Goal: Task Accomplishment & Management: Complete application form

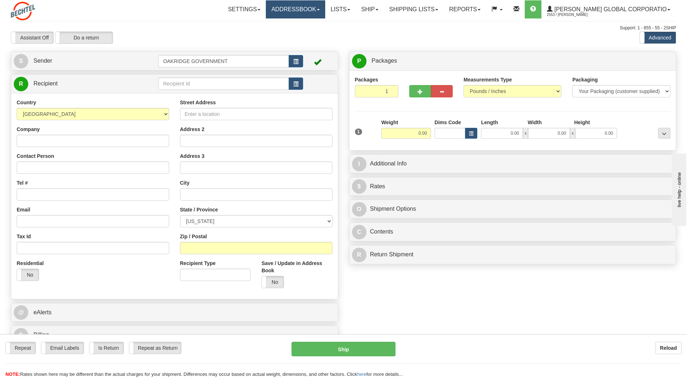
click at [317, 13] on link "Addressbook" at bounding box center [295, 9] width 59 height 18
click at [314, 23] on link "Recipients" at bounding box center [296, 25] width 57 height 9
click at [142, 140] on input "Company" at bounding box center [93, 141] width 153 height 12
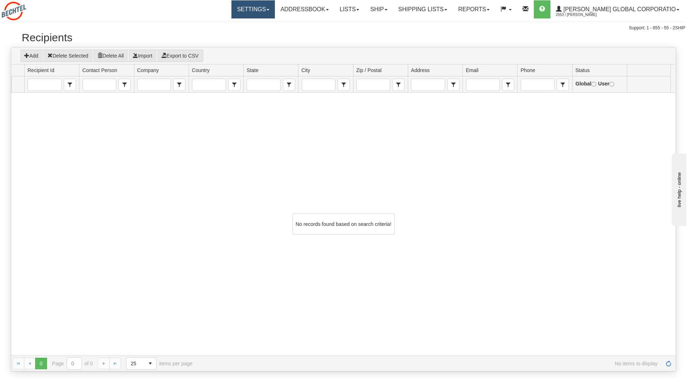
click at [270, 6] on link "Settings" at bounding box center [253, 9] width 43 height 18
click at [137, 130] on div "No records found based on search criteria!" at bounding box center [343, 224] width 665 height 263
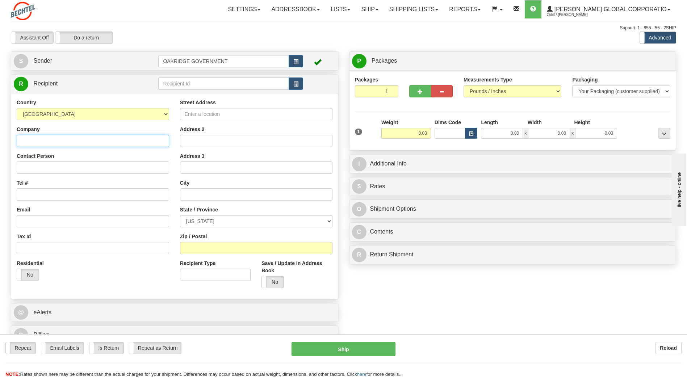
click at [87, 140] on input "Company" at bounding box center [93, 141] width 153 height 12
type input "U.S. TREASURY"
click at [223, 112] on input "Street Address" at bounding box center [256, 114] width 153 height 12
type input "1"
type input "[STREET_ADDRESS][PERSON_NAME]"
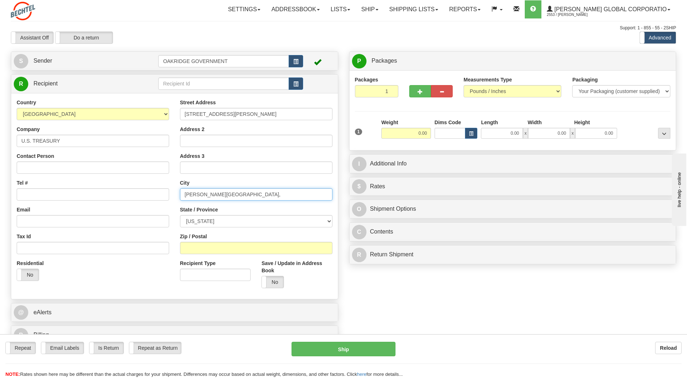
type input "[PERSON_NAME][GEOGRAPHIC_DATA],"
select select "TN"
type input "378390-3305"
click at [266, 283] on span at bounding box center [261, 282] width 9 height 12
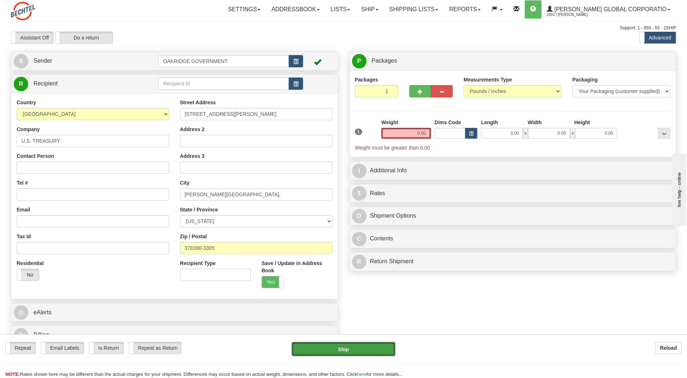
click at [340, 349] on button "Ship" at bounding box center [344, 349] width 104 height 14
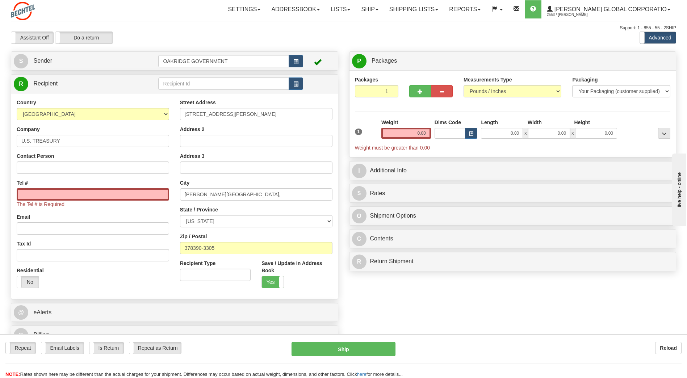
click at [441, 333] on div "Create a label for the return Create Pickup Without Label S" at bounding box center [343, 199] width 676 height 297
click at [22, 193] on input "Tel #" at bounding box center [93, 194] width 153 height 12
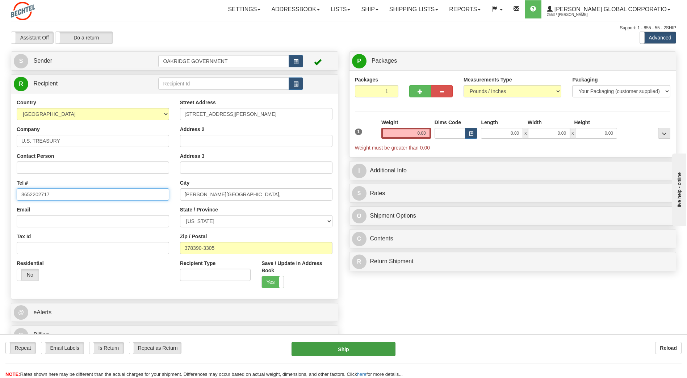
type input "8652202717"
click at [344, 349] on button "Ship" at bounding box center [344, 349] width 104 height 14
click at [557, 90] on select "Pounds / Inches Kilograms / Centimeters" at bounding box center [513, 91] width 98 height 12
click at [410, 132] on input "0.00" at bounding box center [406, 133] width 50 height 11
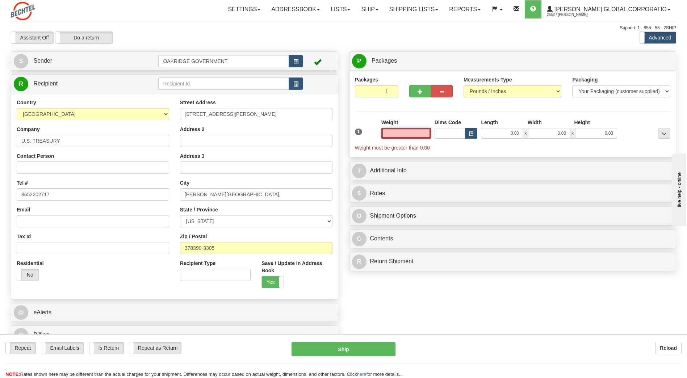
click at [410, 132] on input "text" at bounding box center [406, 133] width 50 height 11
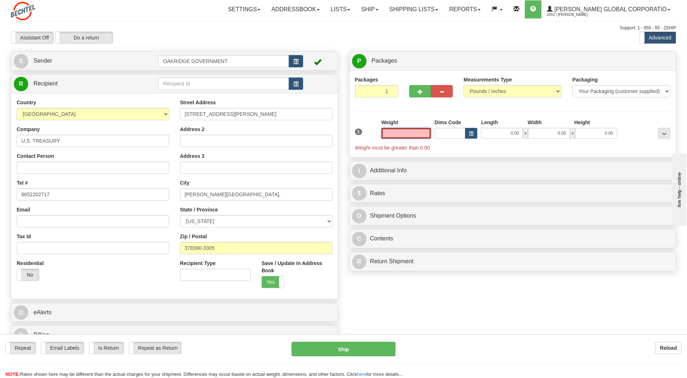
click at [410, 132] on input "text" at bounding box center [406, 133] width 50 height 11
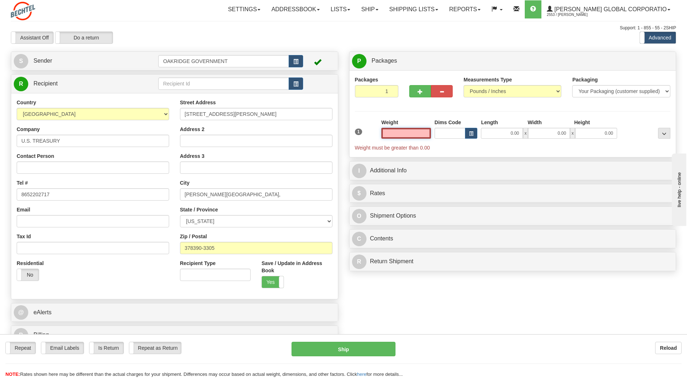
click at [410, 132] on input "text" at bounding box center [406, 133] width 50 height 11
type input "0"
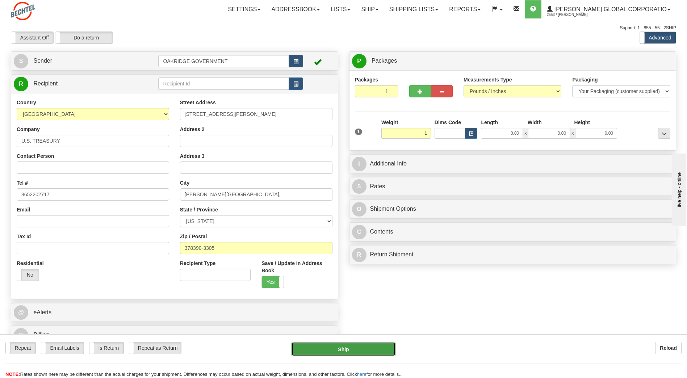
type input "1.00"
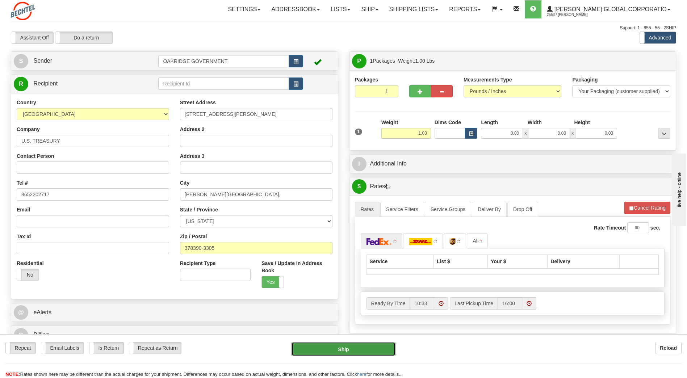
click at [338, 353] on button "Ship" at bounding box center [344, 349] width 104 height 14
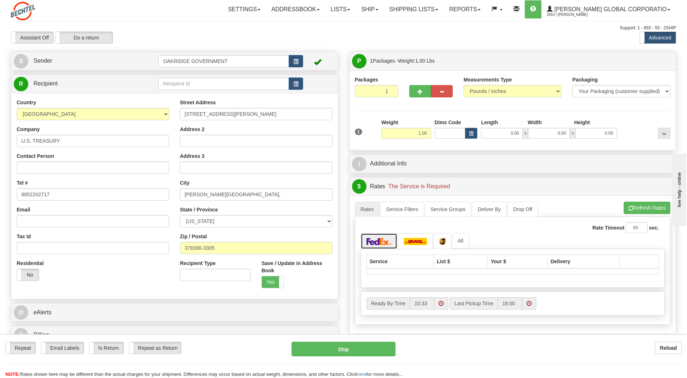
click at [375, 239] on img at bounding box center [379, 241] width 25 height 7
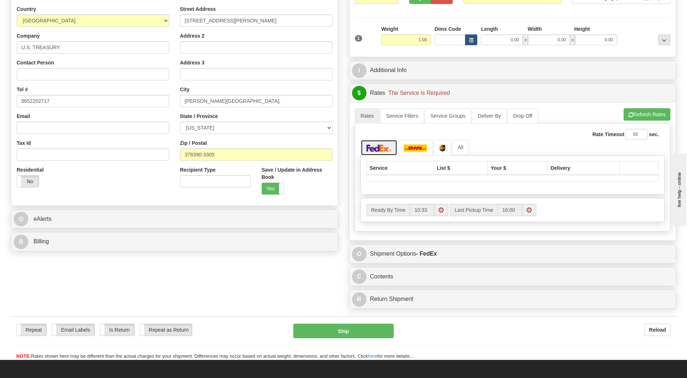
scroll to position [109, 0]
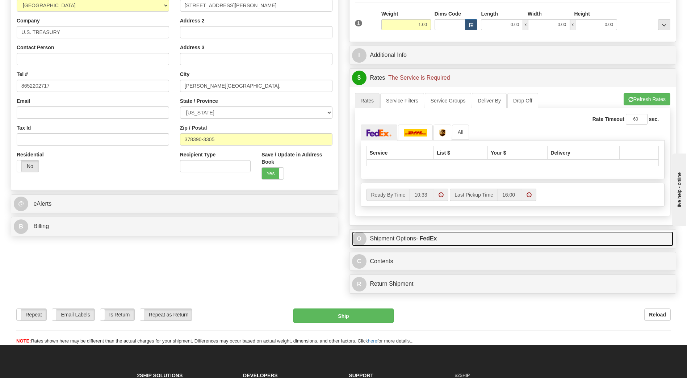
click at [361, 239] on span "O" at bounding box center [359, 239] width 14 height 14
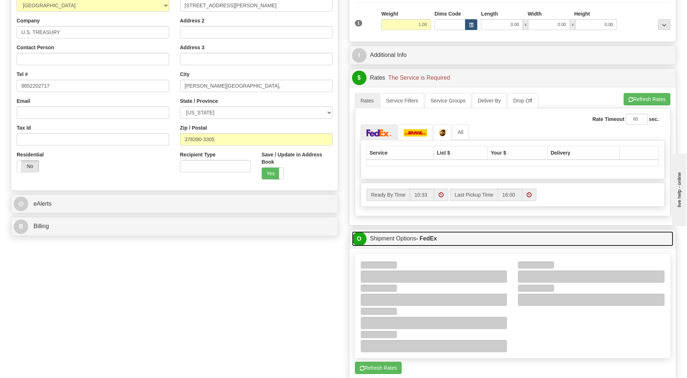
click at [361, 239] on span "O" at bounding box center [359, 239] width 14 height 14
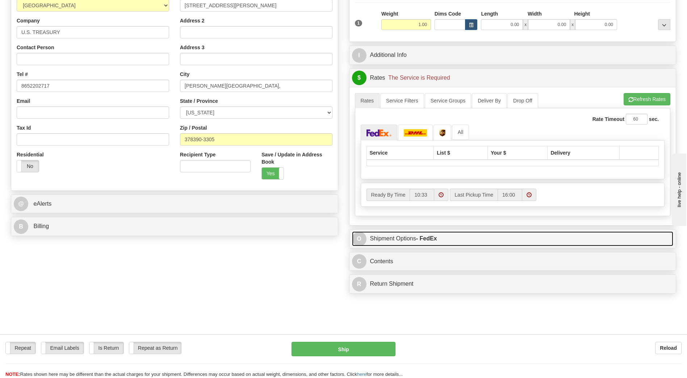
click at [361, 239] on span "O" at bounding box center [359, 239] width 14 height 14
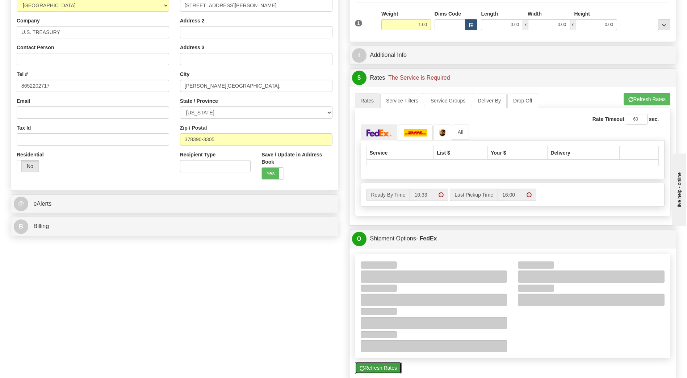
click at [375, 370] on button "Refresh Rates" at bounding box center [378, 368] width 47 height 12
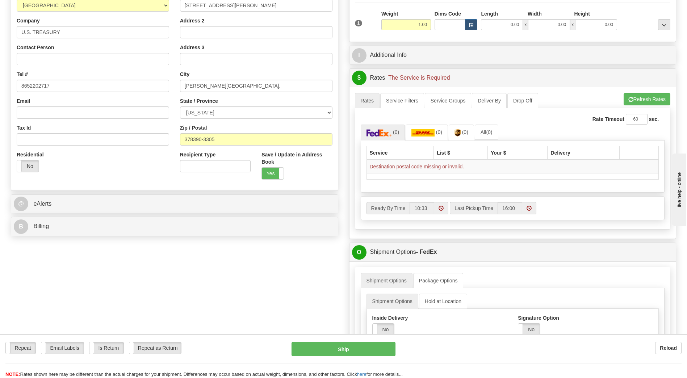
click at [528, 208] on span at bounding box center [529, 208] width 5 height 5
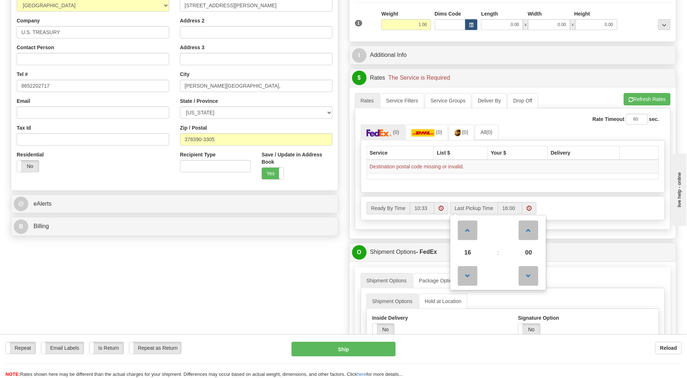
click at [553, 204] on div "Ready By Time 10:33 Last Pickup Time 16 : 00 00 01 02 03 04 05 06 07 08 09 10 1…" at bounding box center [513, 208] width 304 height 12
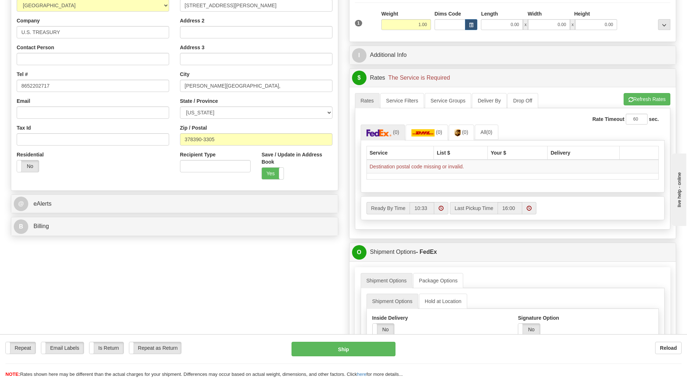
click at [381, 210] on label "Ready By Time" at bounding box center [388, 208] width 43 height 12
click at [410, 210] on input "10:33" at bounding box center [422, 208] width 25 height 12
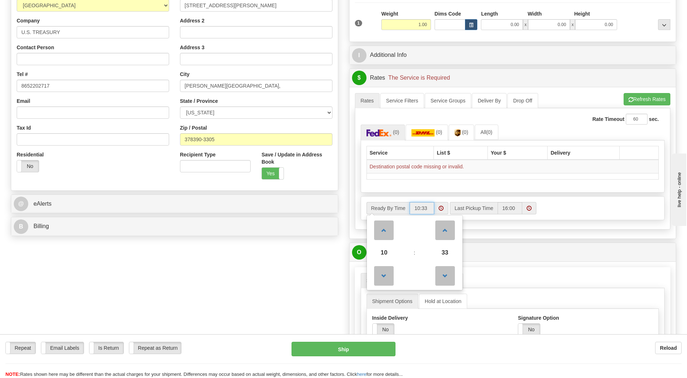
click at [381, 210] on label "Ready By Time" at bounding box center [388, 208] width 43 height 12
click at [410, 210] on input "10:33" at bounding box center [422, 208] width 25 height 12
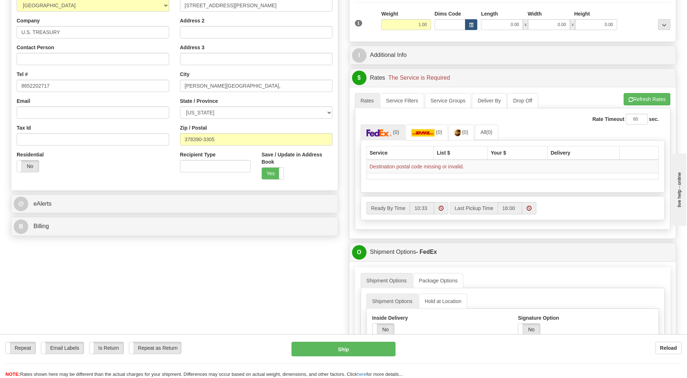
click at [561, 205] on div "Ready By Time 10:33 Last Pickup Time 16:00" at bounding box center [513, 208] width 304 height 12
click at [375, 132] on img at bounding box center [379, 132] width 25 height 7
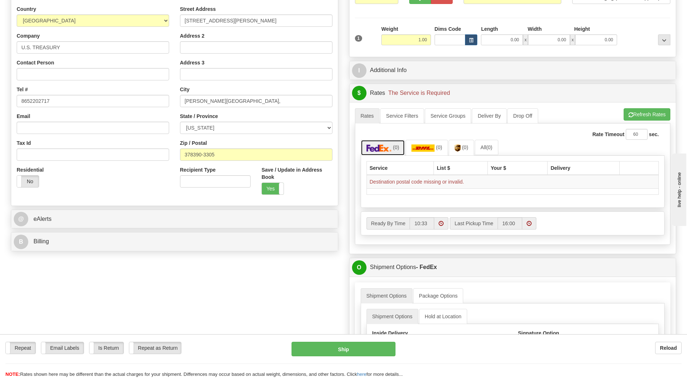
scroll to position [0, 0]
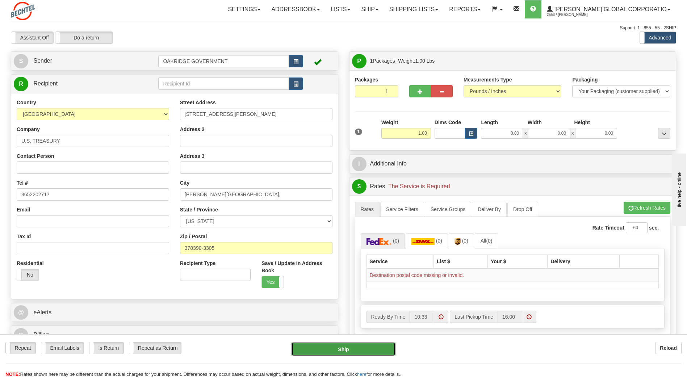
click at [340, 350] on button "Ship" at bounding box center [344, 349] width 104 height 14
click at [664, 132] on span "..." at bounding box center [664, 134] width 4 height 4
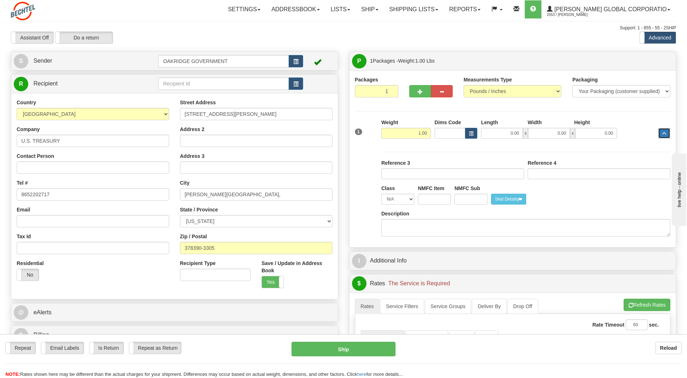
click at [664, 132] on span "..." at bounding box center [664, 134] width 4 height 4
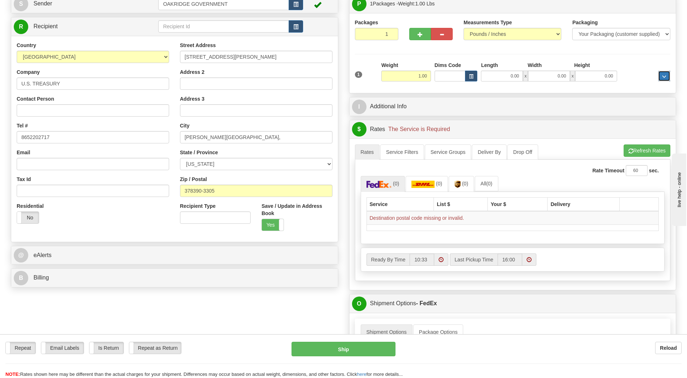
scroll to position [72, 0]
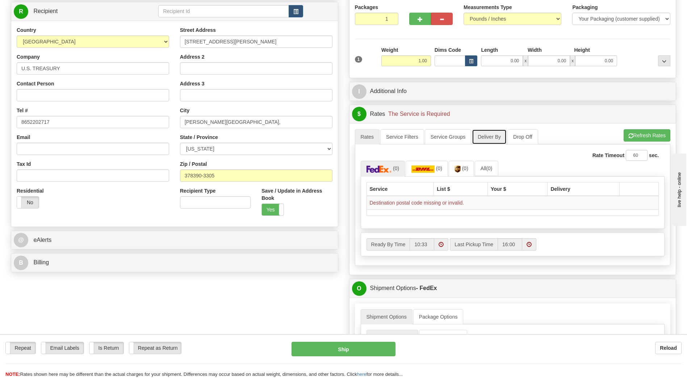
click at [489, 137] on link "Deliver By" at bounding box center [489, 136] width 35 height 15
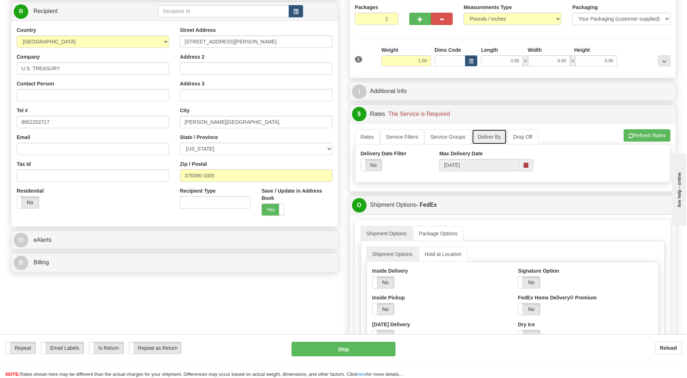
click at [526, 166] on span at bounding box center [526, 165] width 5 height 5
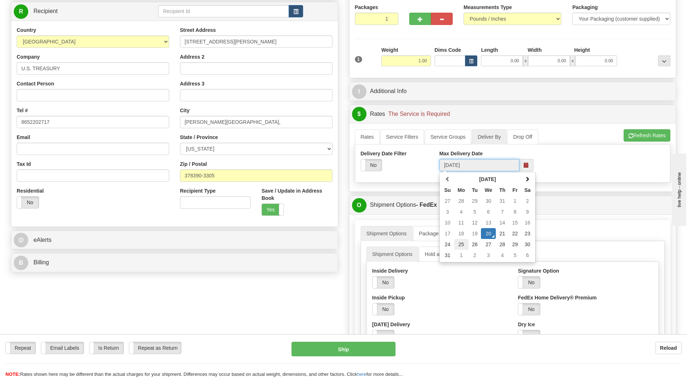
click at [461, 246] on td "25" at bounding box center [461, 244] width 14 height 11
type input "[DATE]"
click at [364, 137] on link "Rates" at bounding box center [367, 136] width 25 height 15
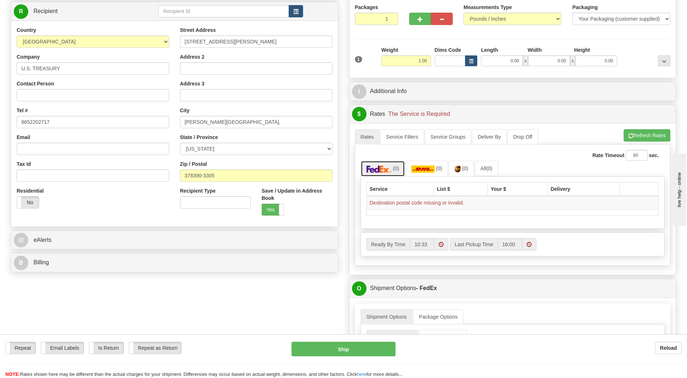
click at [373, 168] on img at bounding box center [379, 169] width 25 height 7
click at [417, 189] on th "Service" at bounding box center [400, 189] width 67 height 14
click at [583, 189] on th "Delivery" at bounding box center [584, 189] width 72 height 14
click at [488, 138] on link "Deliver By" at bounding box center [489, 136] width 35 height 15
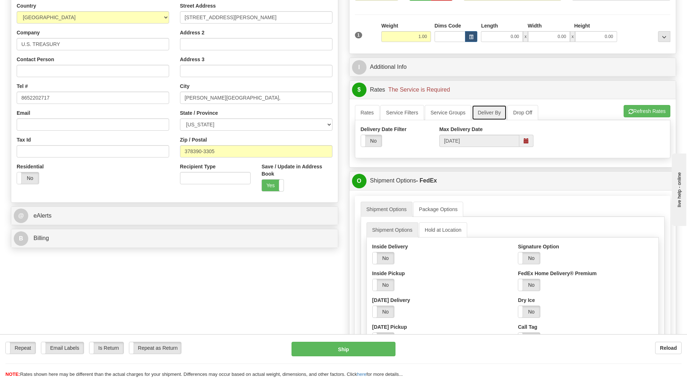
scroll to position [0, 0]
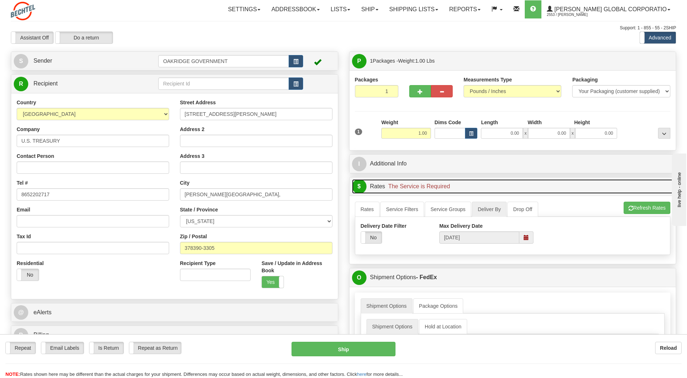
click at [360, 187] on span "$" at bounding box center [359, 186] width 14 height 14
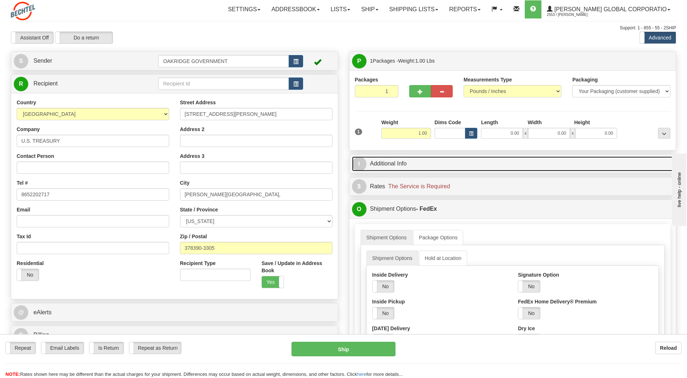
click at [393, 162] on link "I Additional Info" at bounding box center [513, 164] width 322 height 15
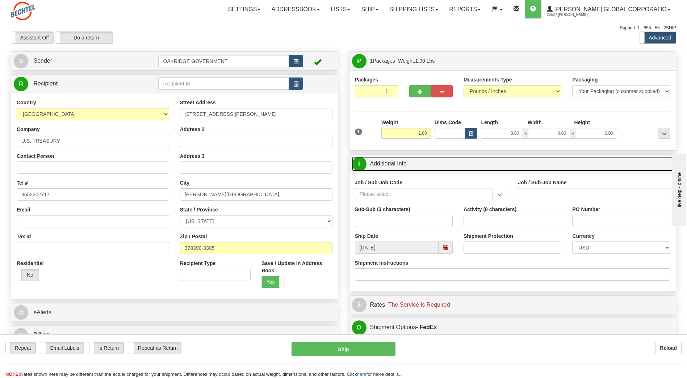
click at [360, 162] on span "I" at bounding box center [359, 164] width 14 height 14
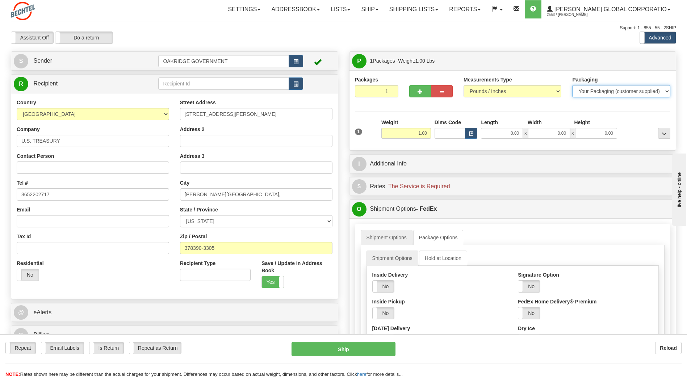
click at [666, 90] on select "Your Packaging (customer supplied) Envelope (carrier supplied) Pack (carrier su…" at bounding box center [621, 91] width 98 height 12
click at [572, 85] on select "Your Packaging (customer supplied) Envelope (carrier supplied) Pack (carrier su…" at bounding box center [621, 91] width 98 height 12
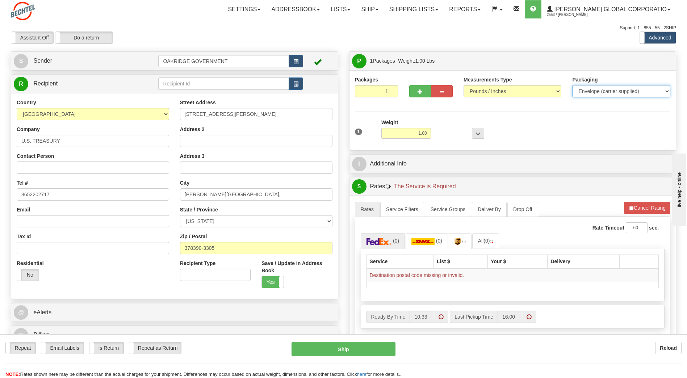
click at [666, 91] on select "Your Packaging (customer supplied) Envelope (carrier supplied) Pack (carrier su…" at bounding box center [621, 91] width 98 height 12
select select "1"
click at [572, 85] on select "Your Packaging (customer supplied) Envelope (carrier supplied) Pack (carrier su…" at bounding box center [621, 91] width 98 height 12
click at [623, 108] on div "Packages 1 1 Measurements Type" at bounding box center [513, 110] width 316 height 69
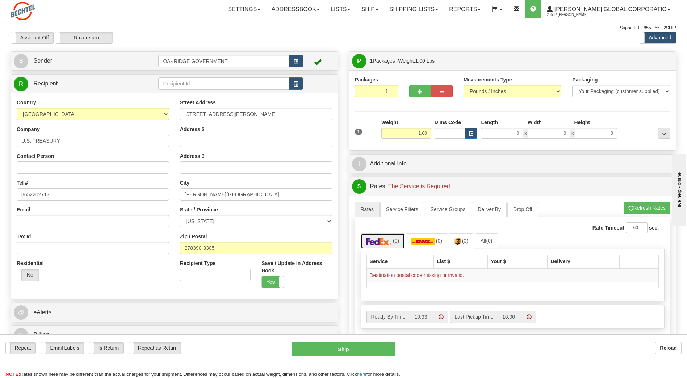
click at [384, 241] on img at bounding box center [379, 241] width 25 height 7
click at [495, 279] on td "Destination postal code missing or invalid." at bounding box center [513, 275] width 292 height 14
click at [70, 83] on link "R Recipient" at bounding box center [78, 83] width 129 height 15
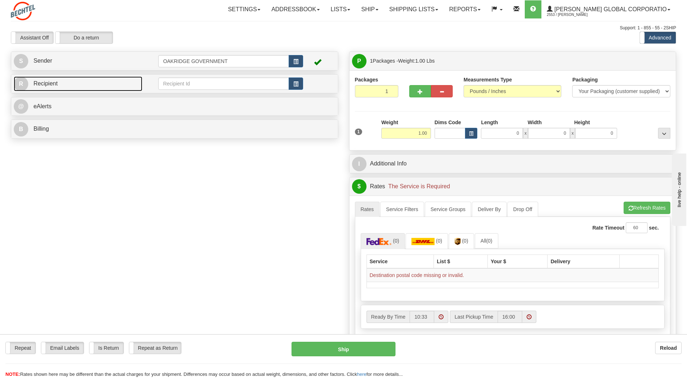
click at [70, 83] on link "R Recipient" at bounding box center [78, 83] width 129 height 15
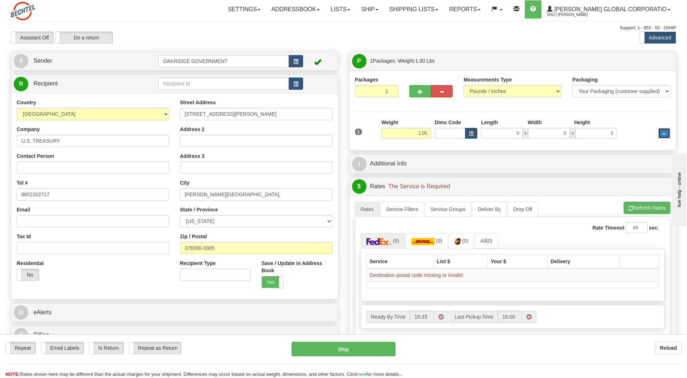
click at [666, 134] on span "..." at bounding box center [664, 134] width 4 height 4
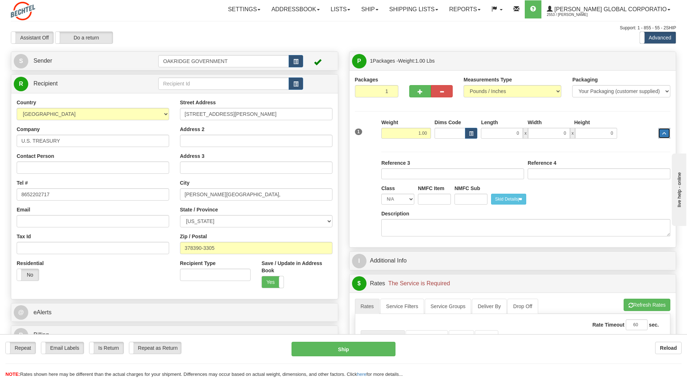
click at [666, 134] on span "..." at bounding box center [664, 134] width 4 height 4
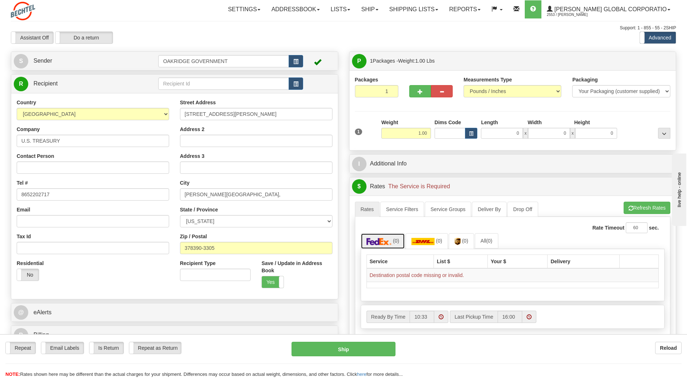
click at [371, 241] on img at bounding box center [379, 241] width 25 height 7
click at [376, 241] on img at bounding box center [379, 241] width 25 height 7
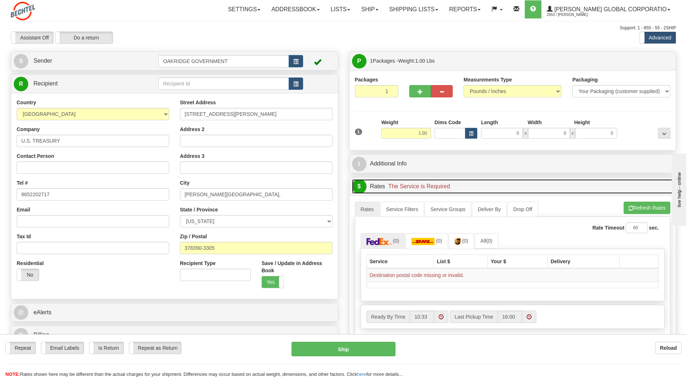
click at [360, 186] on span "$" at bounding box center [359, 186] width 14 height 14
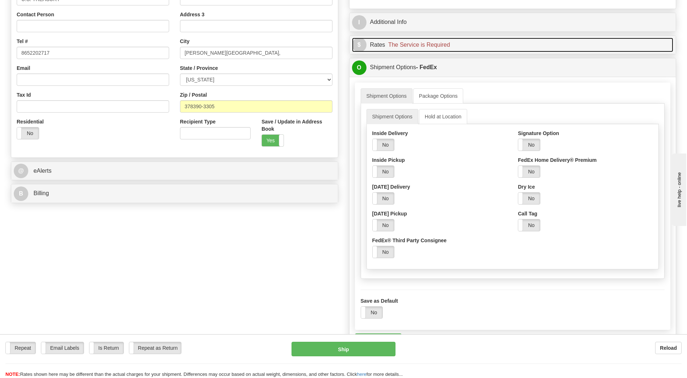
scroll to position [145, 0]
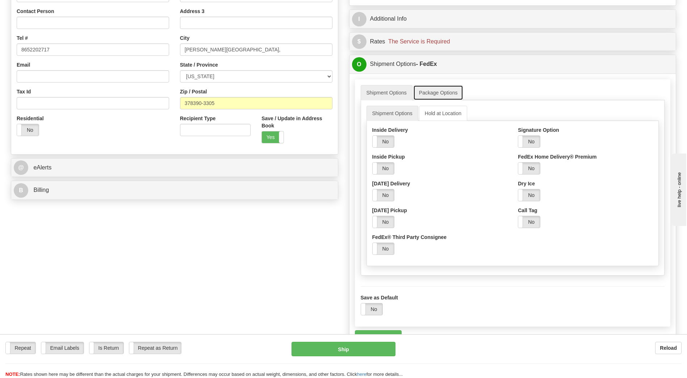
click at [429, 93] on link "Package Options" at bounding box center [438, 92] width 50 height 15
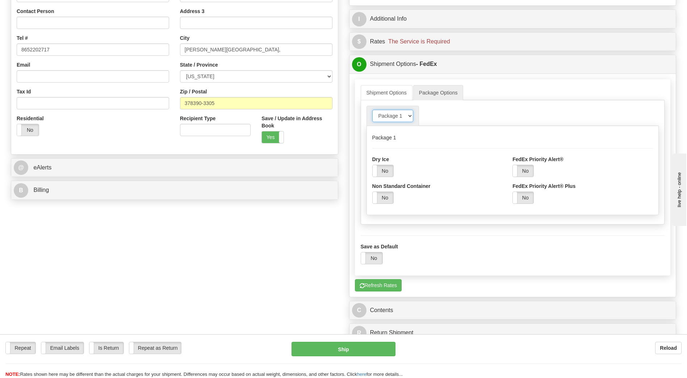
click at [396, 116] on select "Package 1" at bounding box center [392, 116] width 41 height 12
click at [383, 93] on link "Shipment Options" at bounding box center [387, 92] width 52 height 15
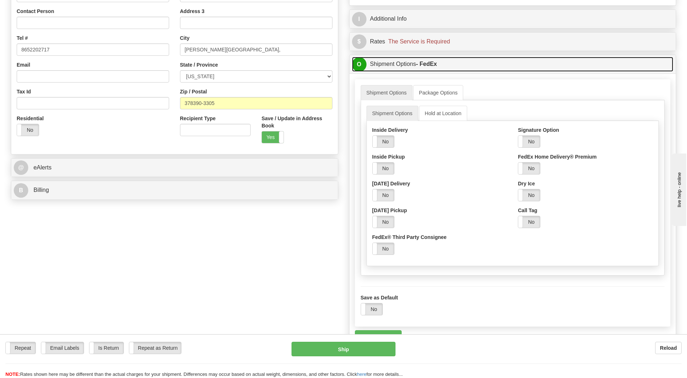
click at [479, 59] on link "O Shipment Options - FedEx" at bounding box center [513, 64] width 322 height 15
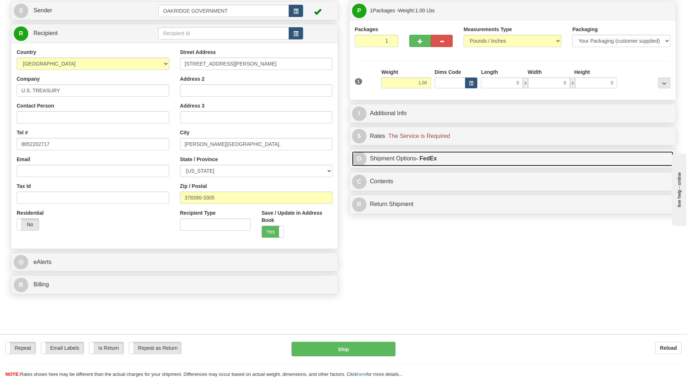
scroll to position [0, 0]
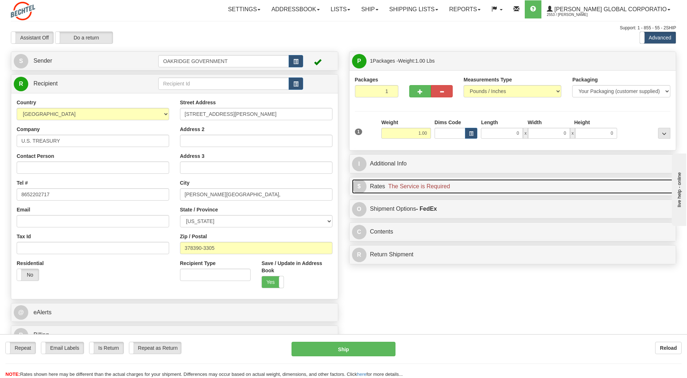
click at [403, 187] on span "The Service is Required" at bounding box center [419, 186] width 62 height 6
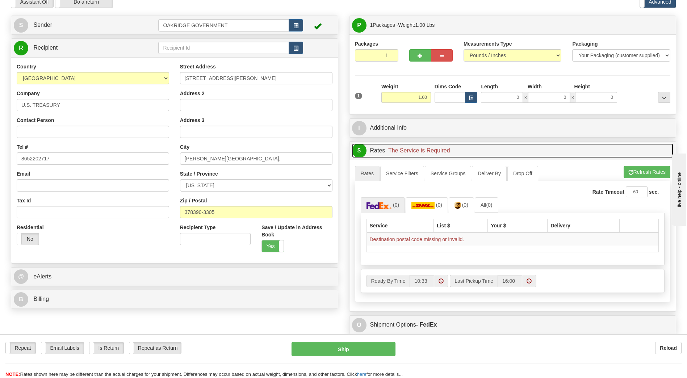
scroll to position [36, 0]
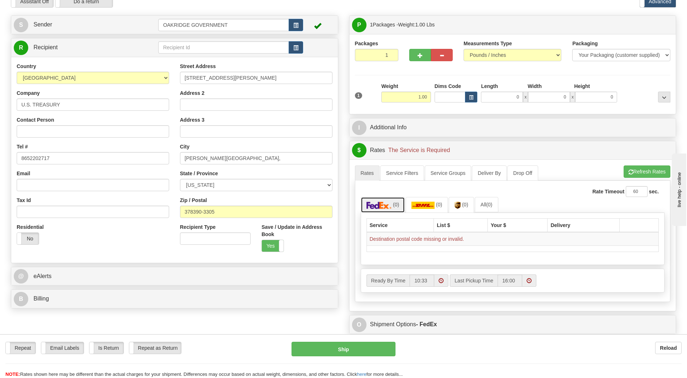
click at [378, 206] on img at bounding box center [379, 205] width 25 height 7
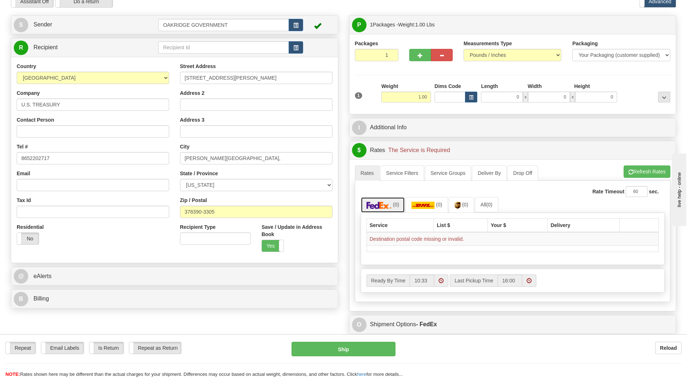
click at [378, 206] on img at bounding box center [379, 205] width 25 height 7
click at [447, 174] on link "Service Groups" at bounding box center [448, 173] width 46 height 15
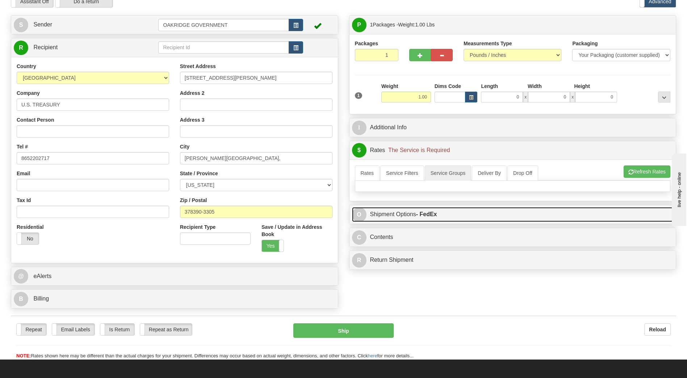
click at [382, 215] on link "O Shipment Options - FedEx" at bounding box center [513, 214] width 322 height 15
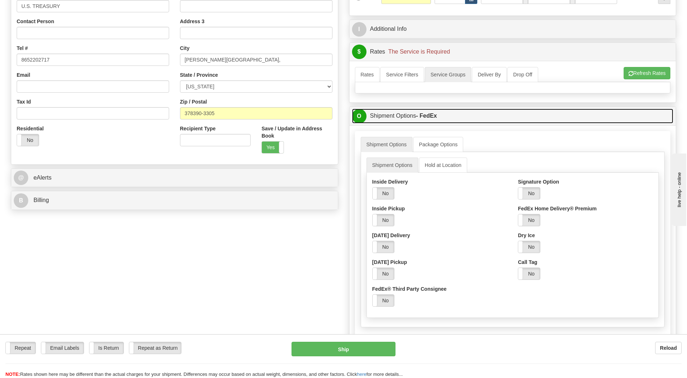
scroll to position [145, 0]
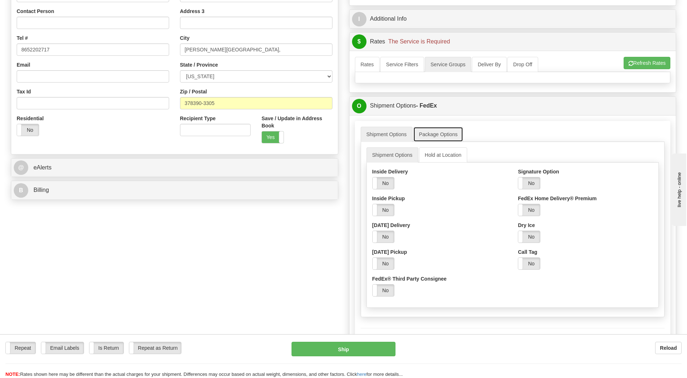
click at [442, 134] on link "Package Options" at bounding box center [438, 134] width 50 height 15
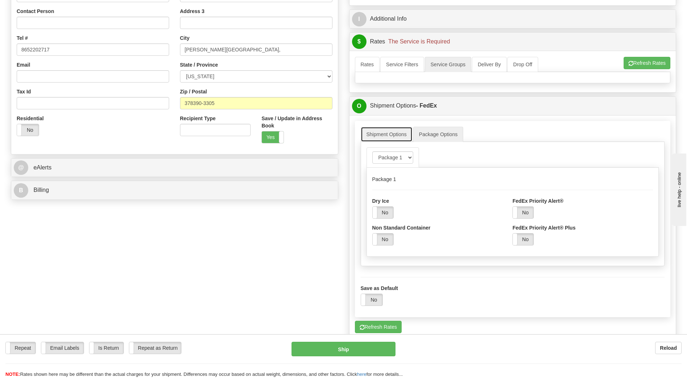
click at [379, 135] on link "Shipment Options" at bounding box center [387, 134] width 52 height 15
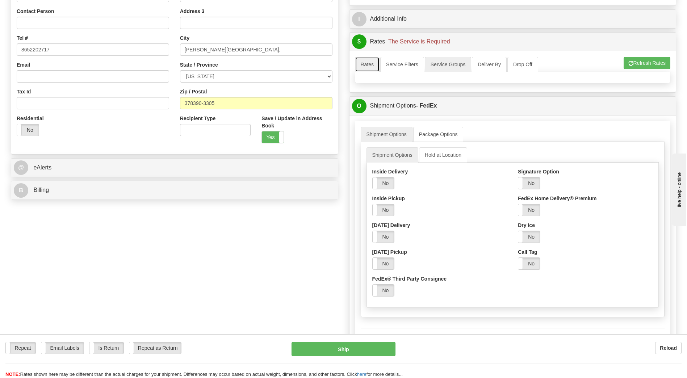
click at [366, 66] on link "Rates" at bounding box center [367, 64] width 25 height 15
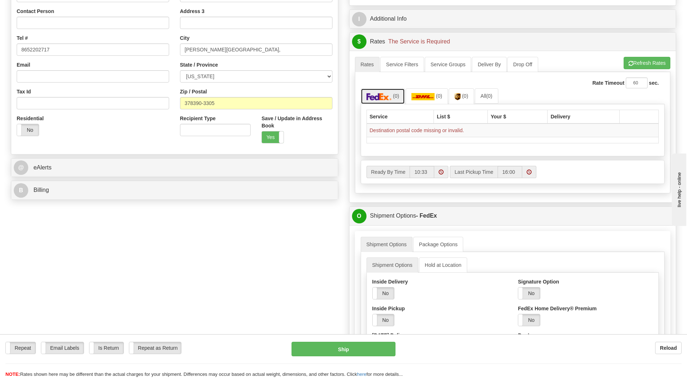
click at [387, 97] on img at bounding box center [379, 96] width 25 height 7
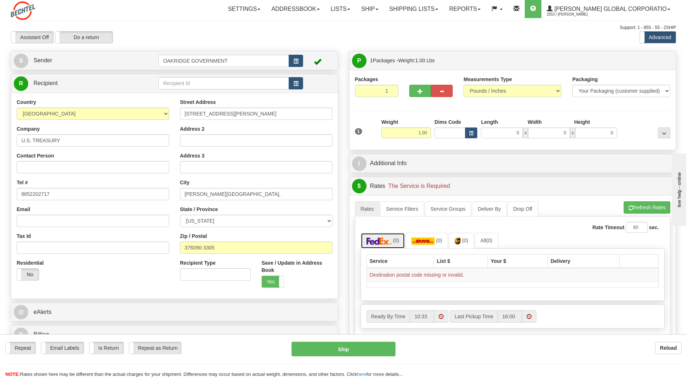
scroll to position [0, 0]
click at [229, 246] on input "378390-3305" at bounding box center [256, 248] width 153 height 12
click at [200, 248] on input "378390-3305" at bounding box center [256, 248] width 153 height 12
click at [345, 349] on button "Ship" at bounding box center [344, 349] width 104 height 14
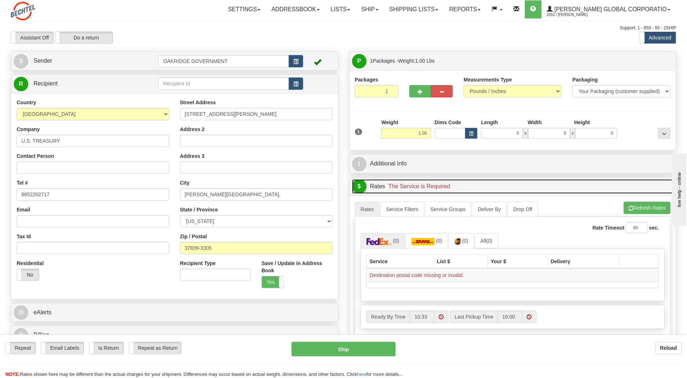
click at [360, 188] on span "$" at bounding box center [359, 186] width 14 height 14
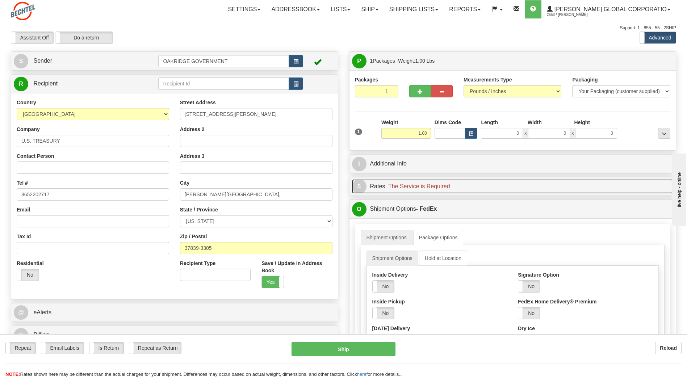
click at [421, 187] on span "The Service is Required" at bounding box center [419, 186] width 62 height 6
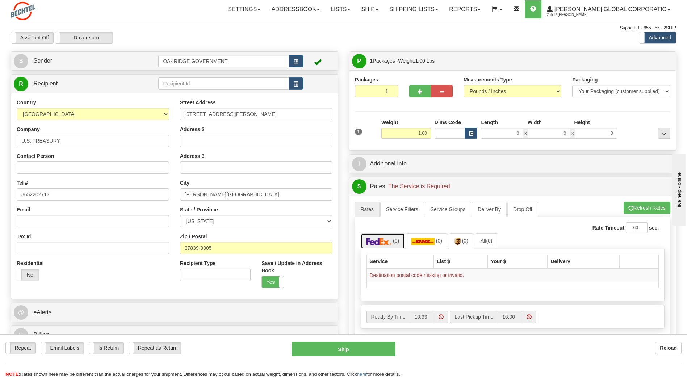
click at [390, 242] on img at bounding box center [379, 241] width 25 height 7
drag, startPoint x: 221, startPoint y: 251, endPoint x: 76, endPoint y: 244, distance: 145.1
click at [76, 244] on div "Country [GEOGRAPHIC_DATA] [GEOGRAPHIC_DATA] [GEOGRAPHIC_DATA] [GEOGRAPHIC_DATA]…" at bounding box center [174, 196] width 327 height 195
type input "37389-3305"
click at [347, 351] on button "Ship" at bounding box center [344, 349] width 104 height 14
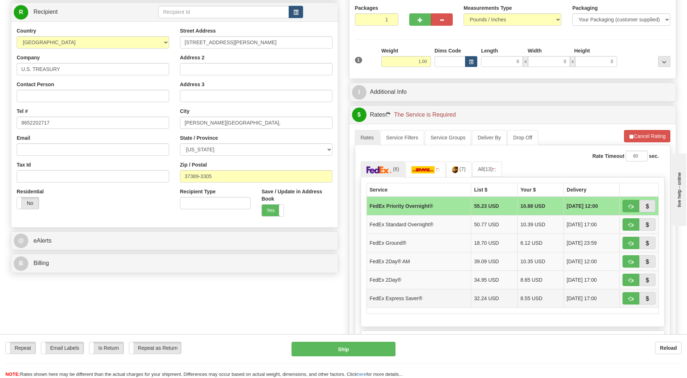
scroll to position [72, 0]
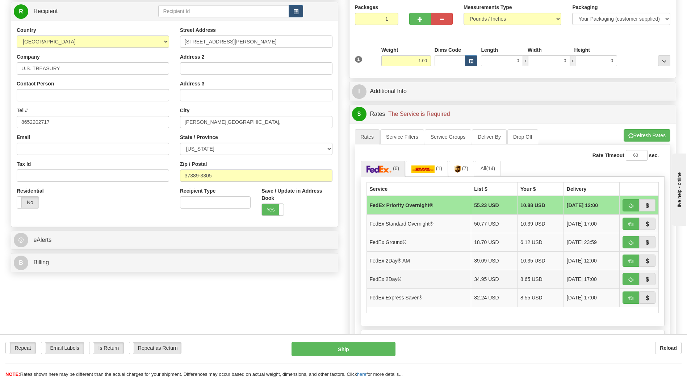
click at [385, 278] on td "FedEx 2Day®" at bounding box center [419, 279] width 105 height 18
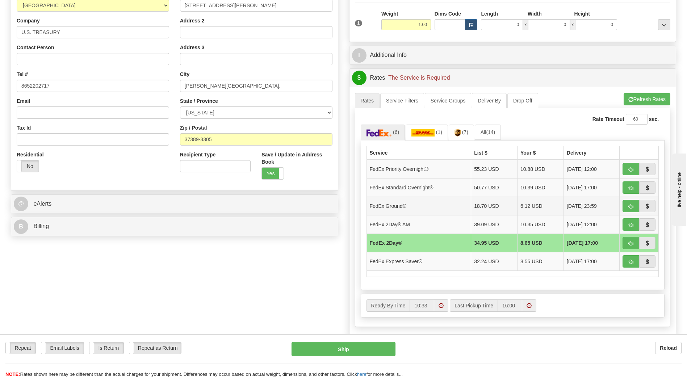
scroll to position [145, 0]
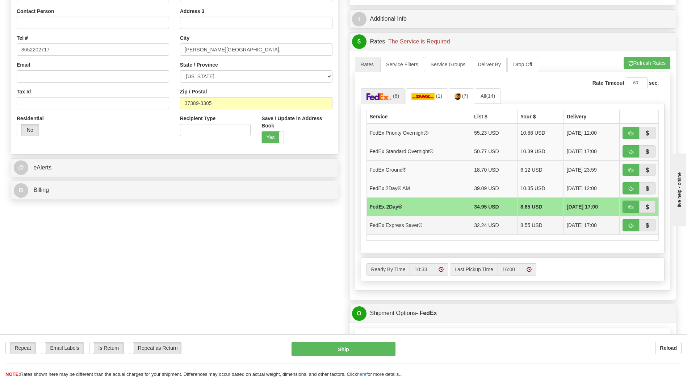
click at [388, 225] on td "FedEx Express Saver®" at bounding box center [419, 225] width 105 height 18
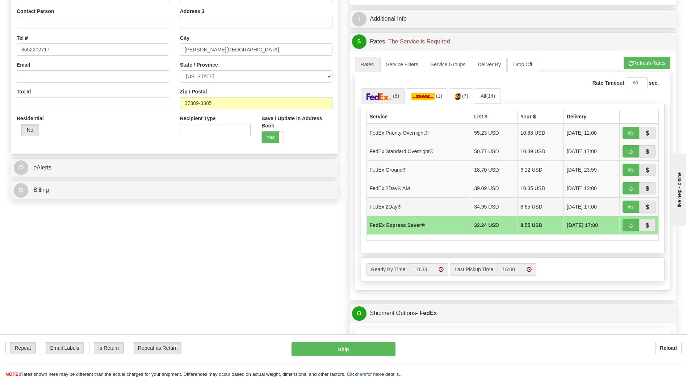
click at [518, 209] on td "8.65 USD" at bounding box center [541, 206] width 46 height 18
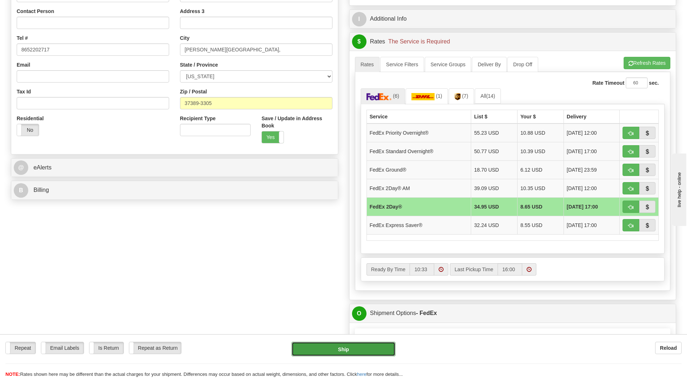
click at [337, 350] on button "Ship" at bounding box center [344, 349] width 104 height 14
type input "03"
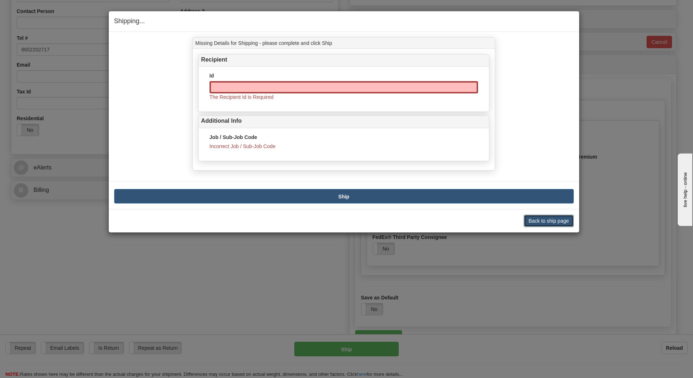
click at [530, 224] on button "Back to ship page" at bounding box center [549, 221] width 50 height 12
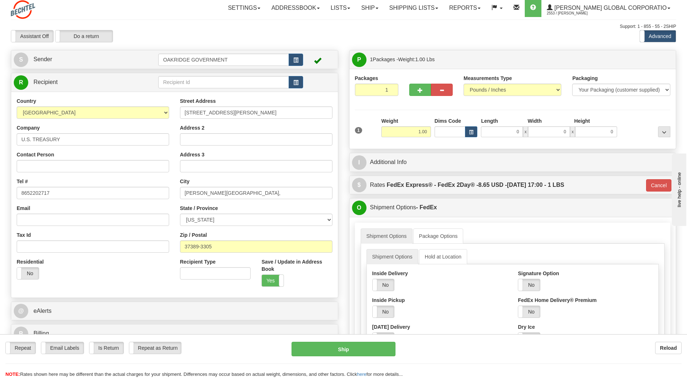
scroll to position [0, 0]
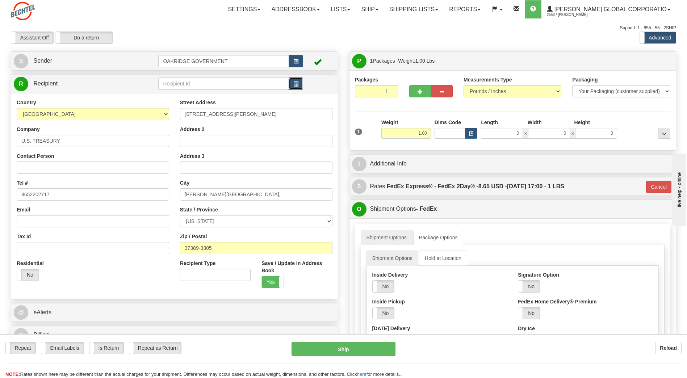
click at [295, 82] on span "button" at bounding box center [295, 84] width 5 height 5
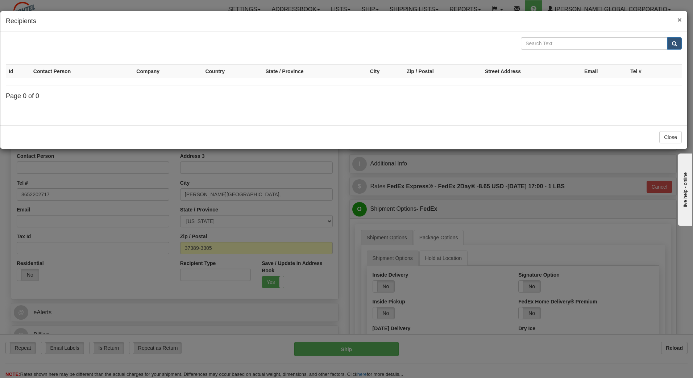
click at [681, 20] on span "×" at bounding box center [679, 20] width 4 height 8
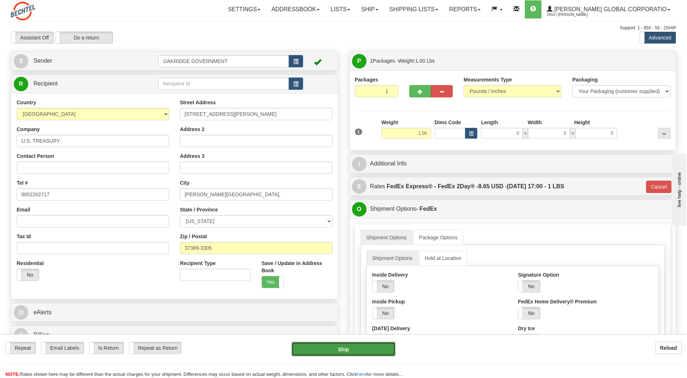
click at [342, 347] on button "Ship" at bounding box center [344, 349] width 104 height 14
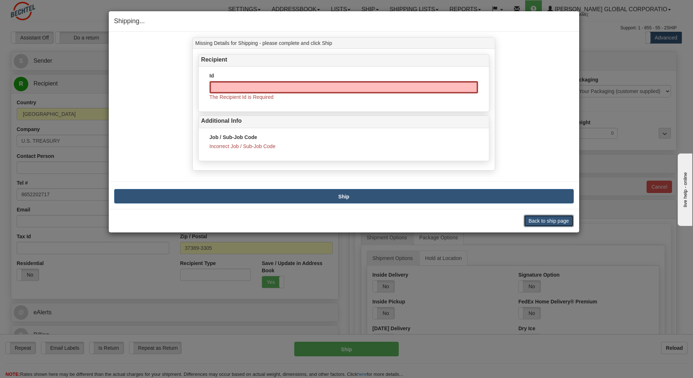
click at [558, 220] on button "Back to ship page" at bounding box center [549, 221] width 50 height 12
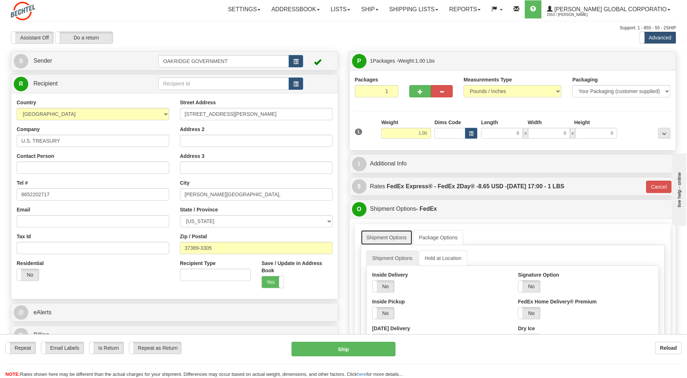
click at [396, 238] on link "Shipment Options" at bounding box center [387, 237] width 52 height 15
click at [447, 238] on link "Package Options" at bounding box center [438, 237] width 50 height 15
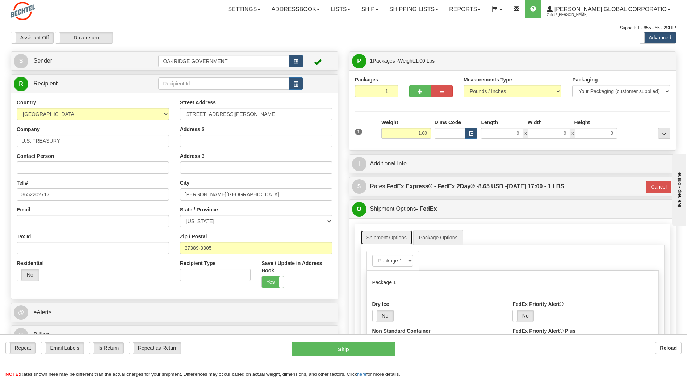
click at [388, 241] on link "Shipment Options" at bounding box center [387, 237] width 52 height 15
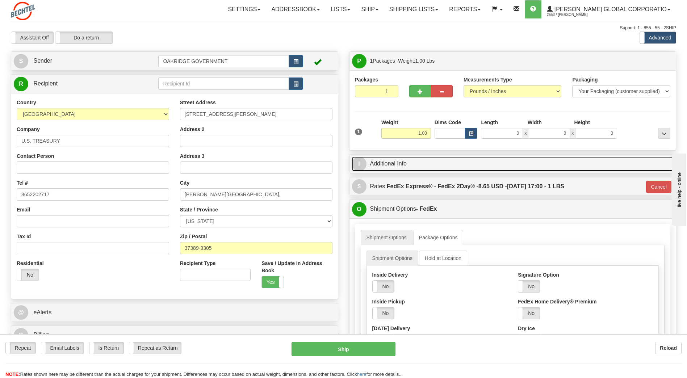
click at [358, 165] on span "I" at bounding box center [359, 164] width 14 height 14
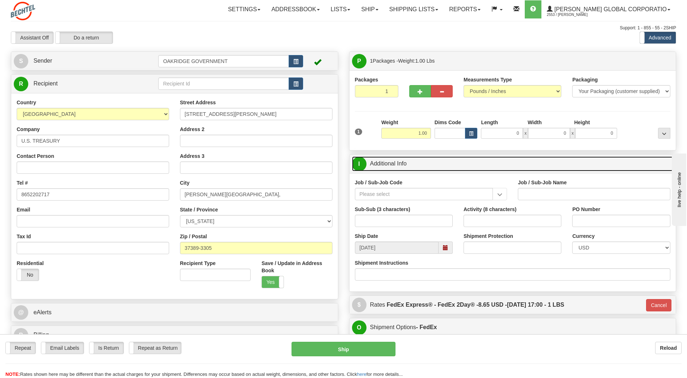
scroll to position [36, 0]
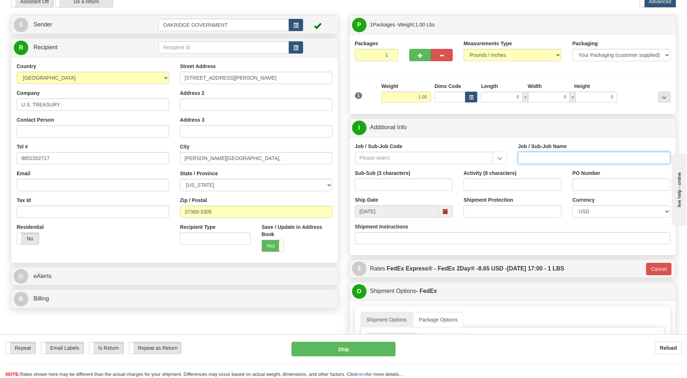
click at [546, 155] on input "Job / Sub-Job Name" at bounding box center [594, 158] width 153 height 12
click at [405, 157] on input "Job / Sub-Job Code" at bounding box center [424, 158] width 138 height 12
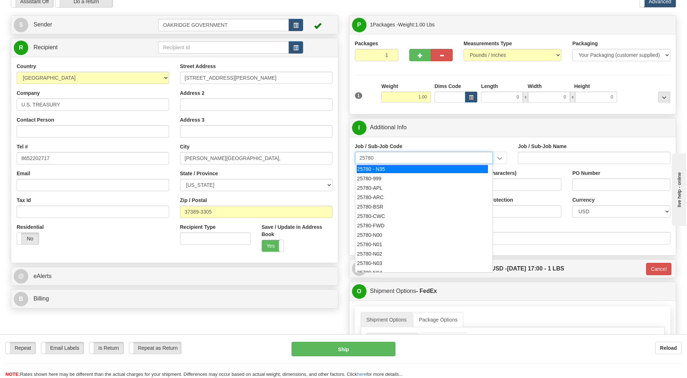
click at [444, 170] on div "25780 - N35" at bounding box center [422, 169] width 131 height 8
type input "25780 - N35"
type input "NAS TRANSITION & OFFSITE SUPP - CONTRACT CLOSEOUT"
type input "25780 - N35"
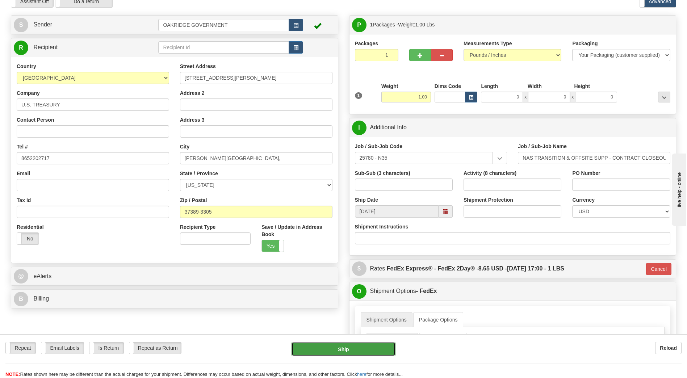
click at [343, 349] on button "Ship" at bounding box center [344, 349] width 104 height 14
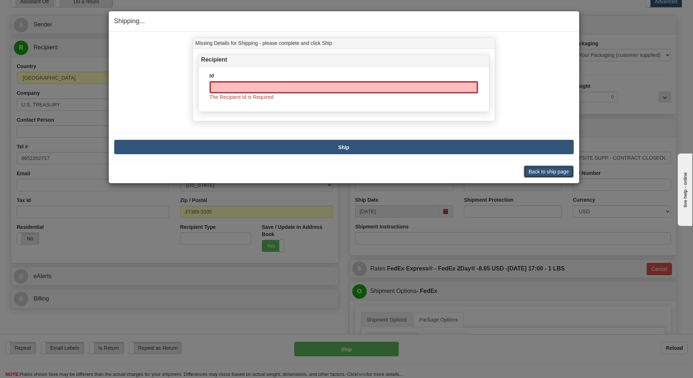
click at [530, 170] on button "Back to ship page" at bounding box center [549, 172] width 50 height 12
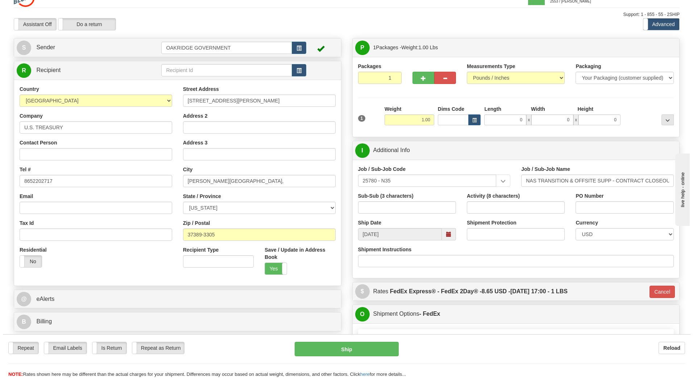
scroll to position [0, 0]
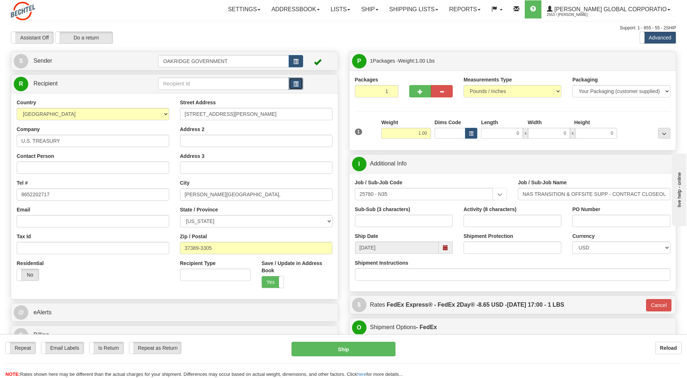
click at [297, 84] on span "button" at bounding box center [295, 84] width 5 height 5
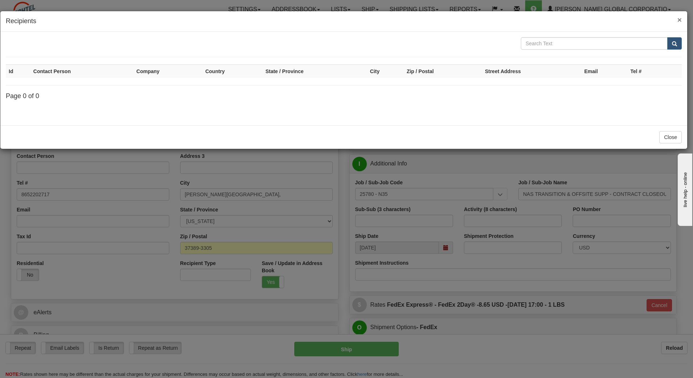
click at [679, 19] on span "×" at bounding box center [679, 20] width 4 height 8
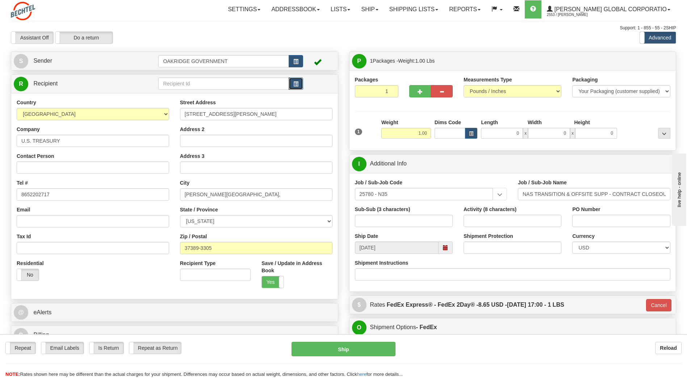
click at [295, 86] on span "button" at bounding box center [295, 84] width 5 height 5
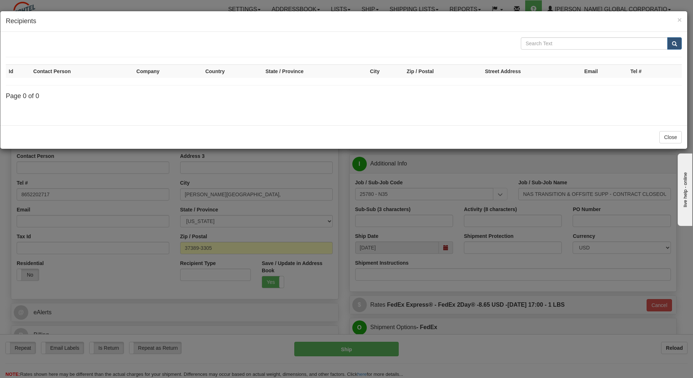
click at [150, 72] on th "Company" at bounding box center [167, 70] width 69 height 13
click at [56, 99] on h4 "Page 0 of 0" at bounding box center [344, 96] width 676 height 7
click at [55, 70] on th "Contact Person" at bounding box center [81, 70] width 103 height 13
click at [547, 43] on input "text" at bounding box center [594, 43] width 147 height 12
type input "u.s. treasury"
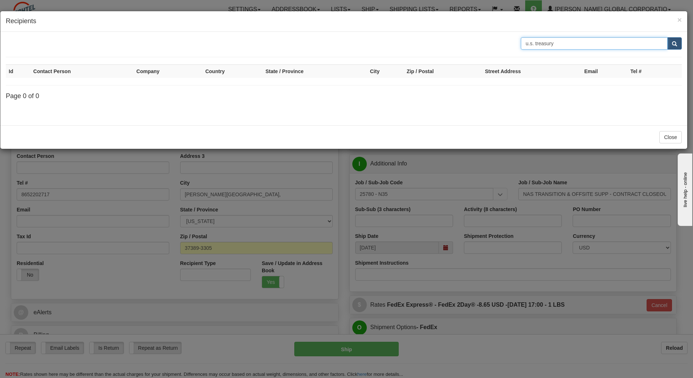
click at [667, 37] on button "submit" at bounding box center [674, 43] width 14 height 12
click at [672, 45] on span "submit" at bounding box center [674, 44] width 5 height 5
drag, startPoint x: 573, startPoint y: 43, endPoint x: 462, endPoint y: 43, distance: 110.5
click at [462, 43] on div "u.s. treasury" at bounding box center [343, 43] width 687 height 12
click at [69, 104] on div at bounding box center [344, 112] width 676 height 16
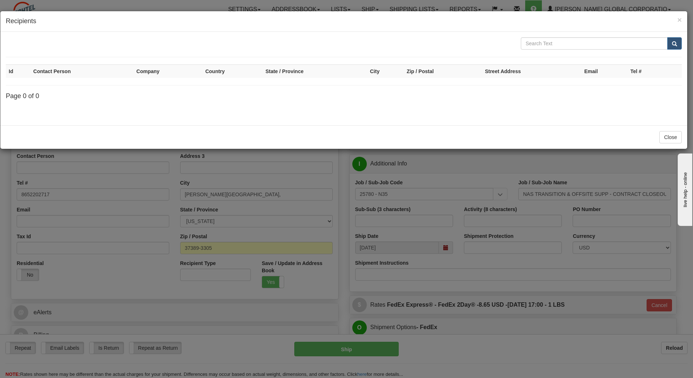
click at [44, 49] on div at bounding box center [343, 43] width 687 height 12
click at [43, 61] on div "Id Contact Person Company Country State / Province City Zip / Postal Street Add…" at bounding box center [344, 78] width 676 height 83
click at [96, 108] on div at bounding box center [344, 112] width 676 height 16
click at [667, 138] on button "Close" at bounding box center [670, 137] width 22 height 12
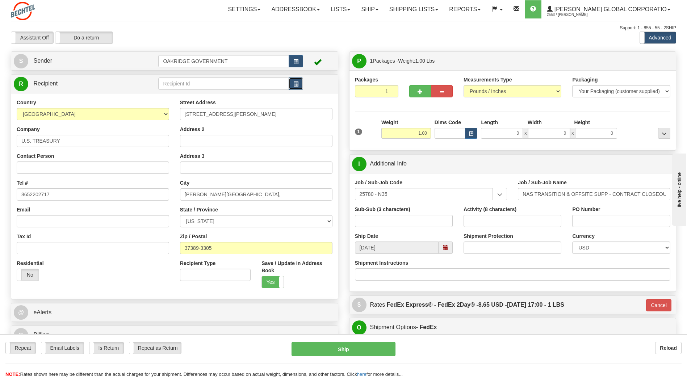
click at [297, 82] on span "button" at bounding box center [295, 84] width 5 height 5
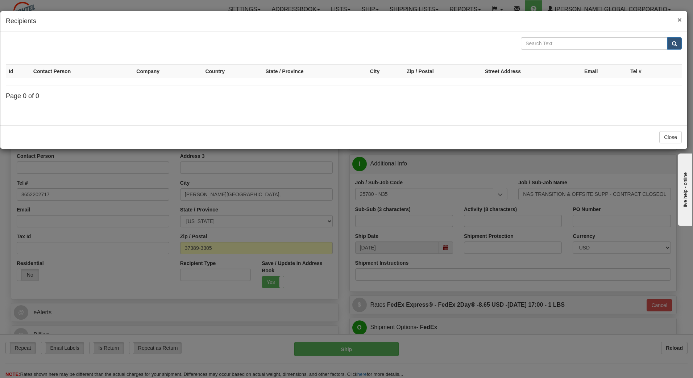
click at [679, 18] on span "×" at bounding box center [679, 20] width 4 height 8
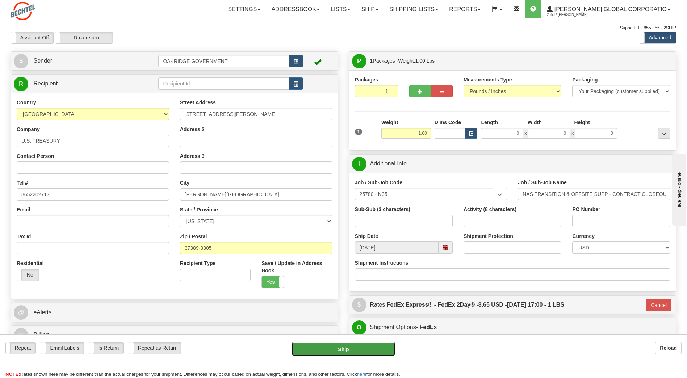
click at [338, 349] on button "Ship" at bounding box center [344, 349] width 104 height 14
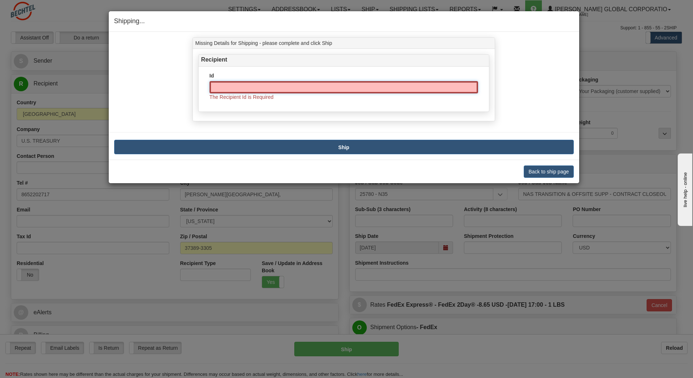
click at [258, 86] on input "Id" at bounding box center [343, 87] width 268 height 12
type input "U.S. Treasury"
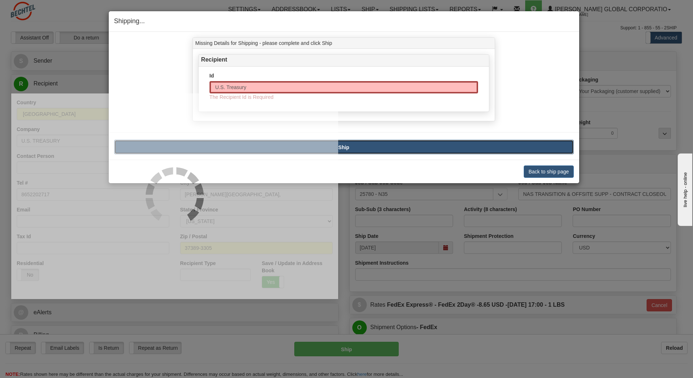
click at [341, 146] on b "Ship" at bounding box center [343, 148] width 11 height 6
type input "03"
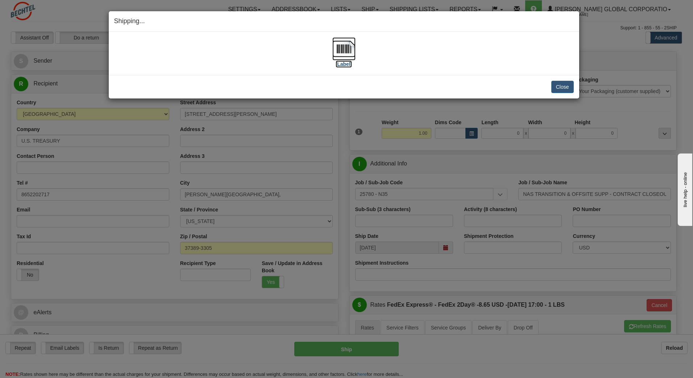
click at [342, 50] on img at bounding box center [343, 48] width 23 height 23
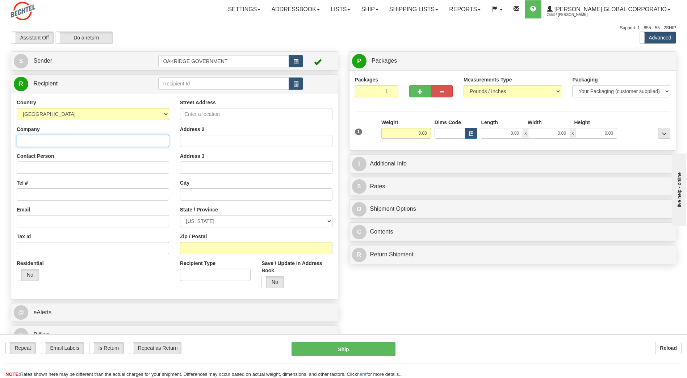
click at [108, 142] on input "Company" at bounding box center [93, 141] width 153 height 12
type input "[US_STATE] Department of Tax and Fee Administration"
click at [268, 116] on input "Street Address" at bounding box center [256, 114] width 153 height 12
type input "po box"
drag, startPoint x: 244, startPoint y: 116, endPoint x: 147, endPoint y: 113, distance: 97.1
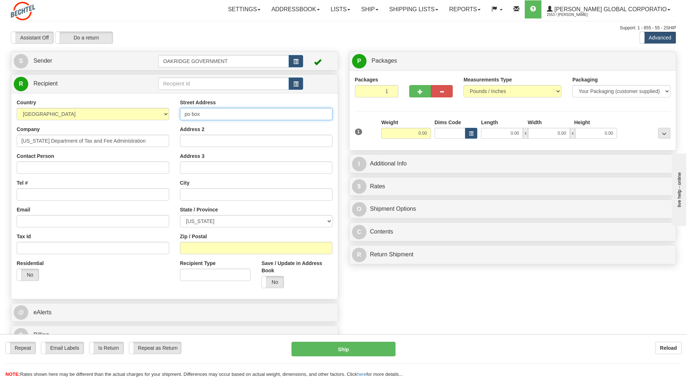
click at [147, 113] on div "Country [GEOGRAPHIC_DATA] [GEOGRAPHIC_DATA] [GEOGRAPHIC_DATA] [GEOGRAPHIC_DATA]…" at bounding box center [174, 196] width 327 height 195
drag, startPoint x: 145, startPoint y: 143, endPoint x: -1, endPoint y: 138, distance: 146.4
click at [0, 138] on html "Training Course Close Toggle navigation Settings Shipping Preferences New Sende…" at bounding box center [343, 189] width 687 height 378
type input "t"
type input "Tranter"
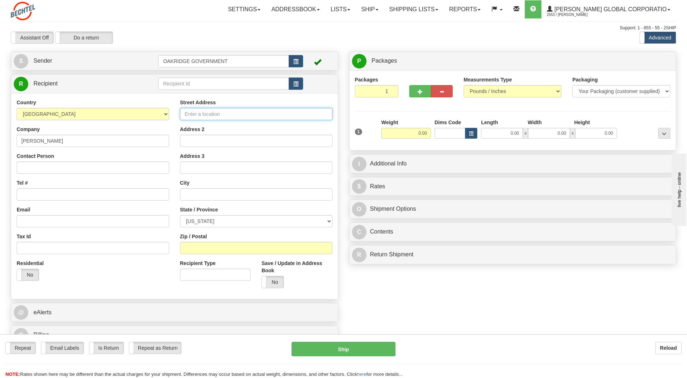
click at [263, 115] on input "Street Address" at bounding box center [256, 114] width 153 height 12
click at [224, 113] on input "1725Q" at bounding box center [256, 114] width 153 height 12
type input "1725Q MacLeod Drive"
type input "Lawerenceville,"
select select "GA"
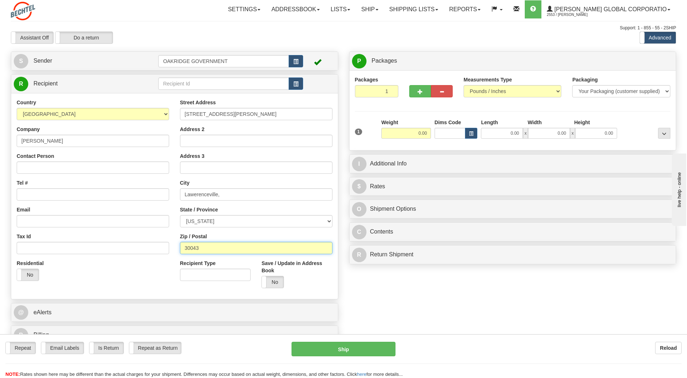
type input "30043"
click at [414, 133] on input "0.00" at bounding box center [406, 133] width 50 height 11
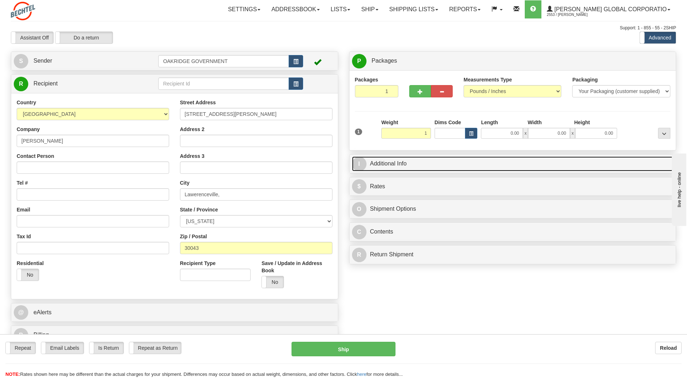
type input "1.00"
click at [492, 157] on link "I Additional Info" at bounding box center [513, 164] width 322 height 15
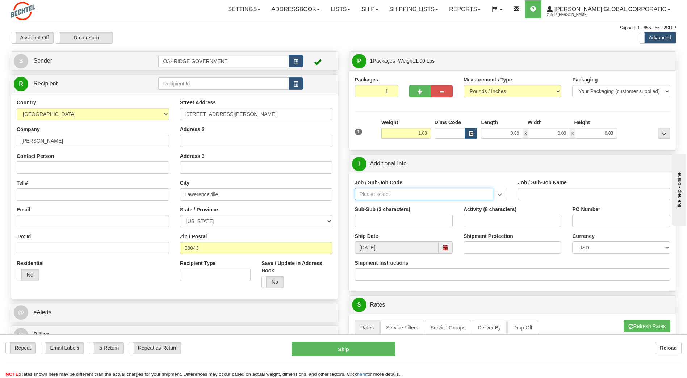
click at [380, 195] on input "Job / Sub-Job Code" at bounding box center [424, 194] width 138 height 12
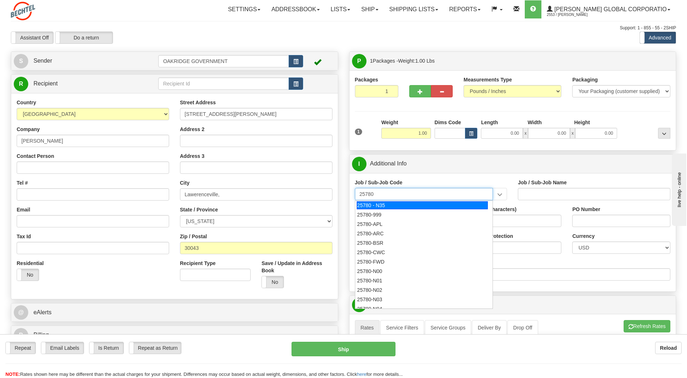
click at [395, 204] on div "25780 - N35" at bounding box center [422, 205] width 131 height 8
type input "25780 - N35"
type input "NAS TRANSITION & OFFSITE SUPP - CONTRACT CLOSEOUT"
type input "25780 - N35"
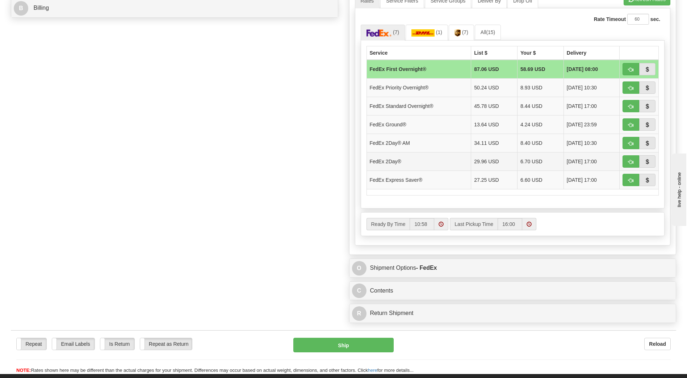
scroll to position [326, 0]
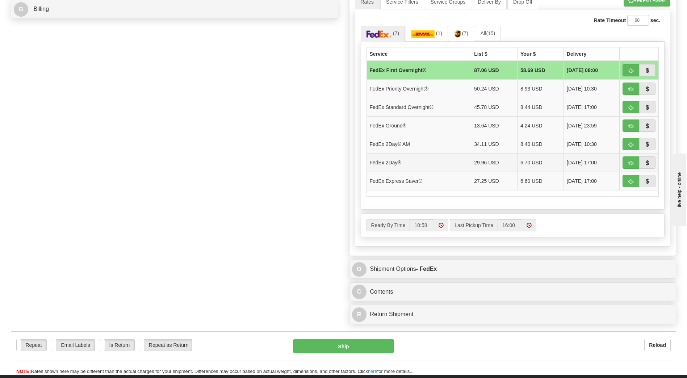
click at [526, 160] on td "6.70 USD" at bounding box center [541, 162] width 46 height 18
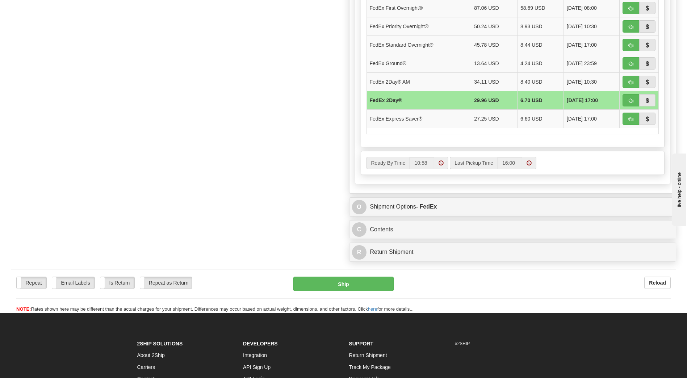
scroll to position [399, 0]
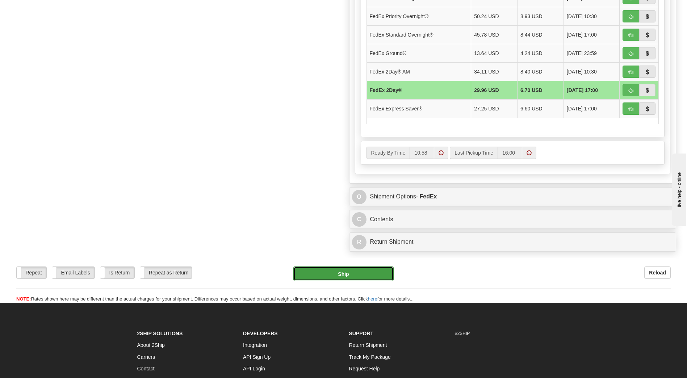
click at [341, 274] on button "Ship" at bounding box center [343, 274] width 100 height 14
type input "03"
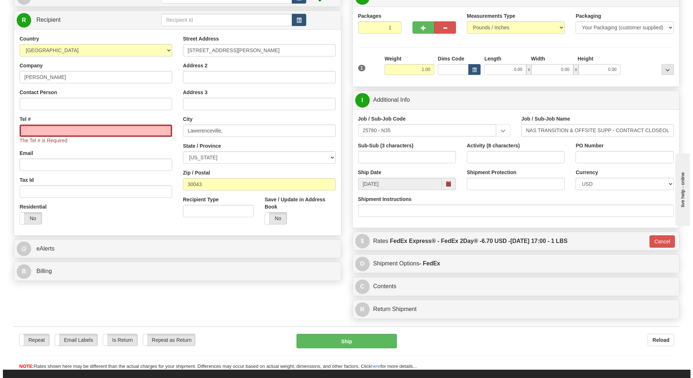
scroll to position [61, 0]
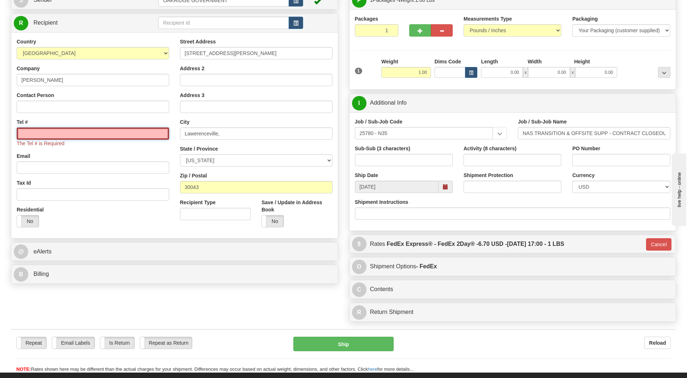
click at [53, 135] on input "Tel #" at bounding box center [93, 134] width 153 height 12
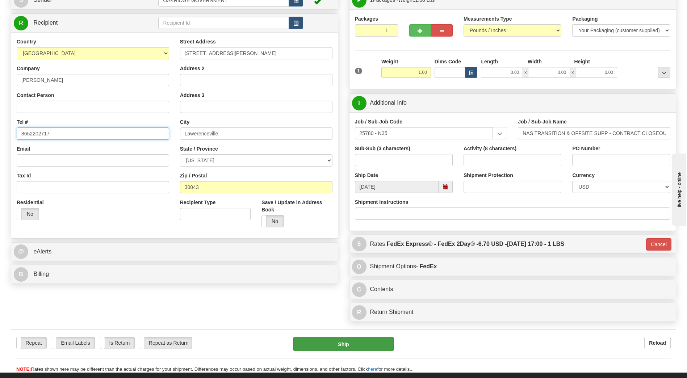
type input "8652202717"
click at [347, 347] on button "Ship" at bounding box center [343, 344] width 100 height 14
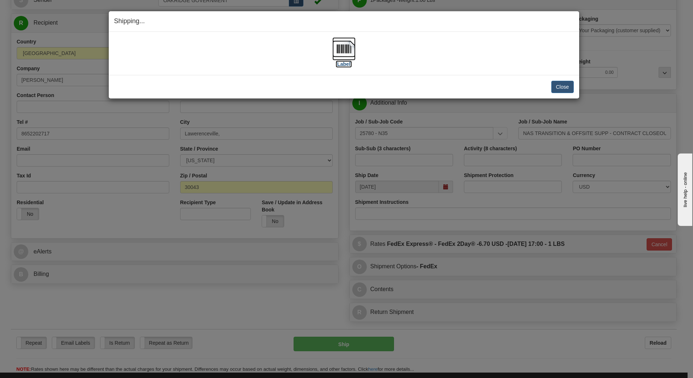
click at [339, 49] on img at bounding box center [343, 48] width 23 height 23
